Goal: Information Seeking & Learning: Learn about a topic

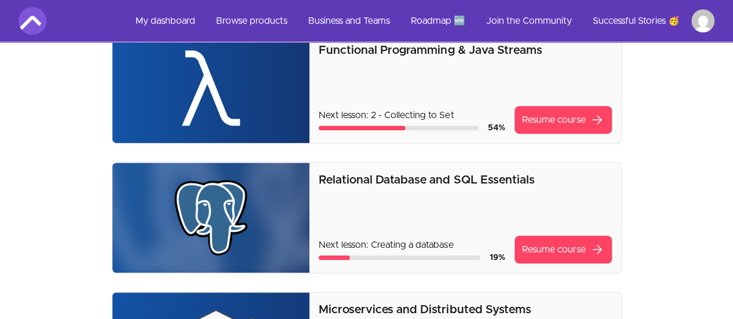
scroll to position [387, 0]
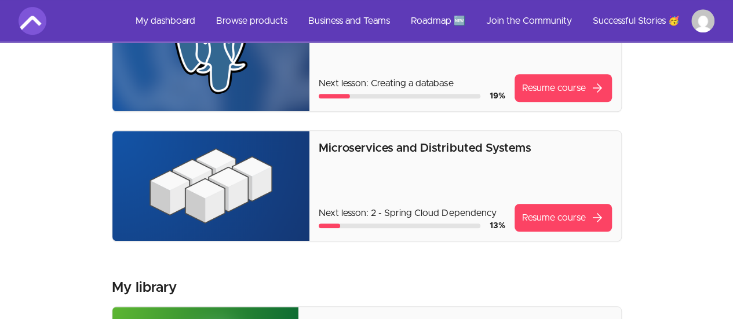
click at [359, 155] on p "Microservices and Distributed Systems" at bounding box center [465, 148] width 293 height 16
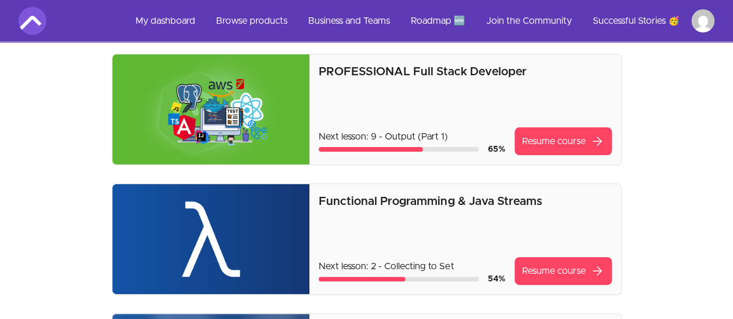
scroll to position [0, 0]
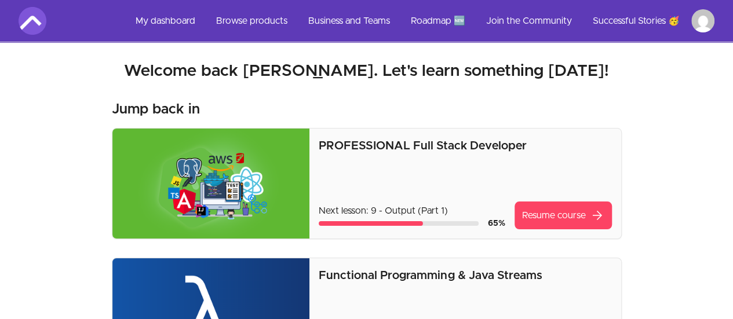
click at [349, 139] on p "PROFESSIONAL Full Stack Developer" at bounding box center [465, 146] width 293 height 16
